Goal: Find specific page/section: Find specific page/section

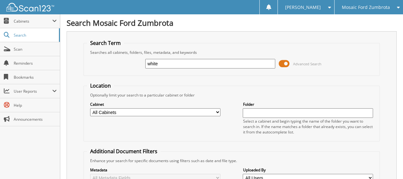
type input "white"
click at [47, 18] on span "Cabinets" at bounding box center [30, 21] width 60 height 14
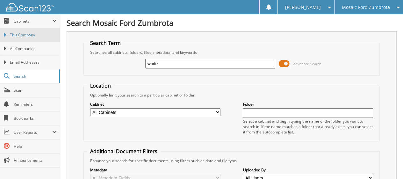
click at [17, 32] on span "This Company" at bounding box center [33, 35] width 47 height 6
